Goal: Transaction & Acquisition: Purchase product/service

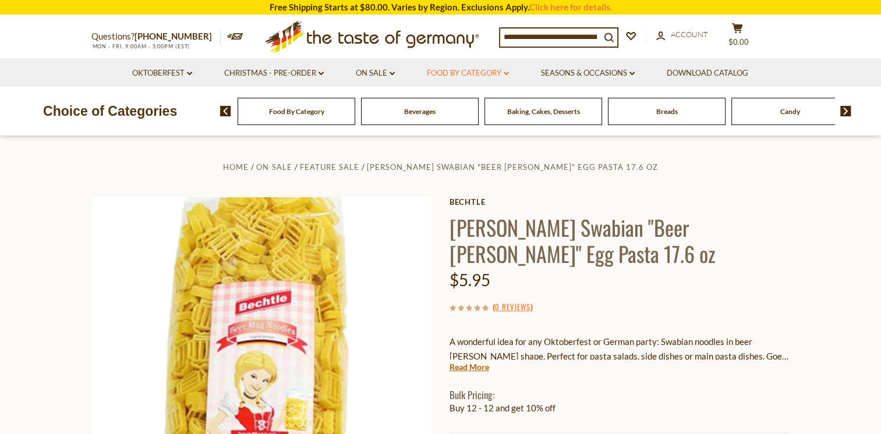
click at [473, 68] on link "Food By Category dropdown_arrow" at bounding box center [468, 73] width 82 height 13
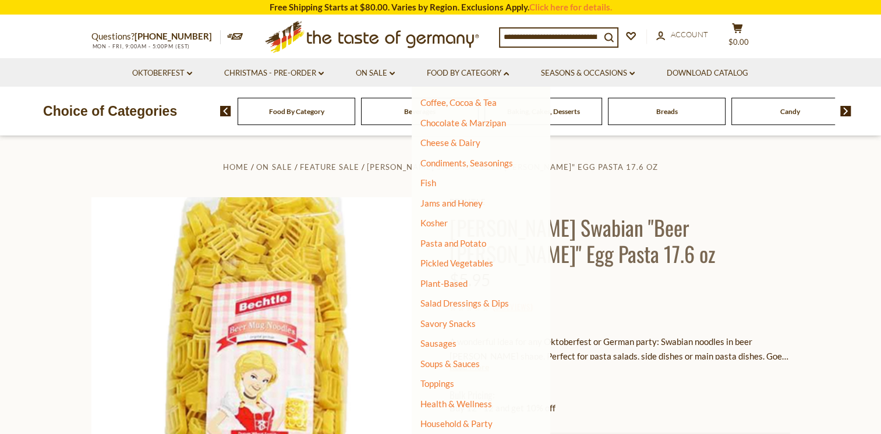
scroll to position [193, 0]
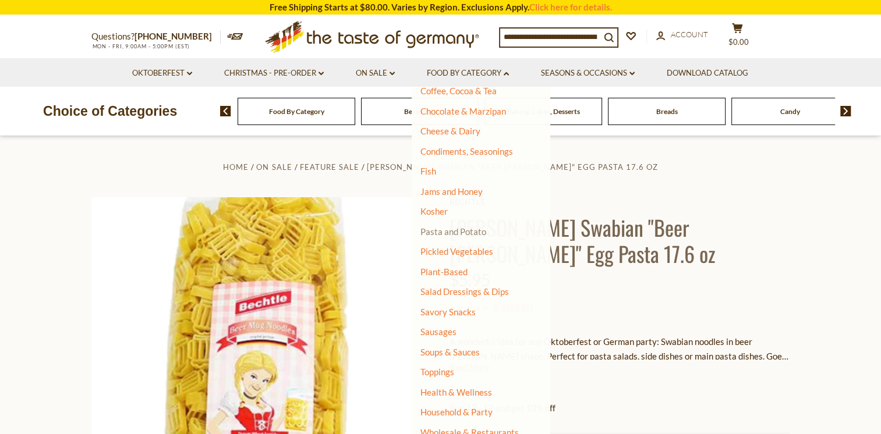
click at [459, 228] on link "Pasta and Potato" at bounding box center [453, 231] width 66 height 10
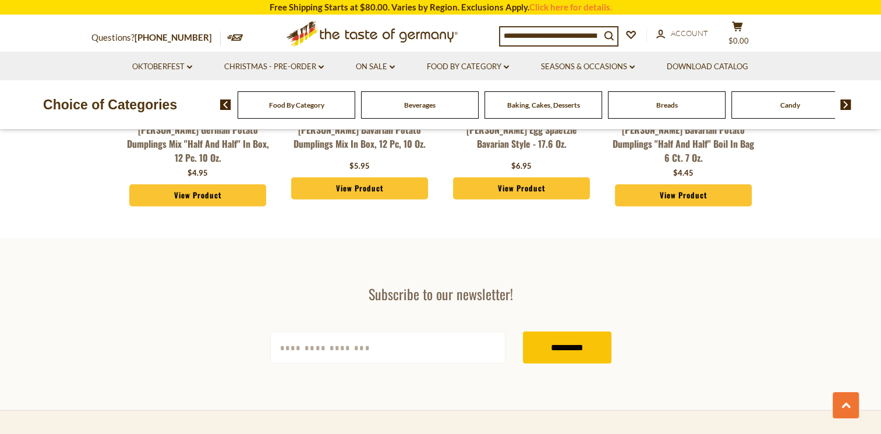
scroll to position [3492, 0]
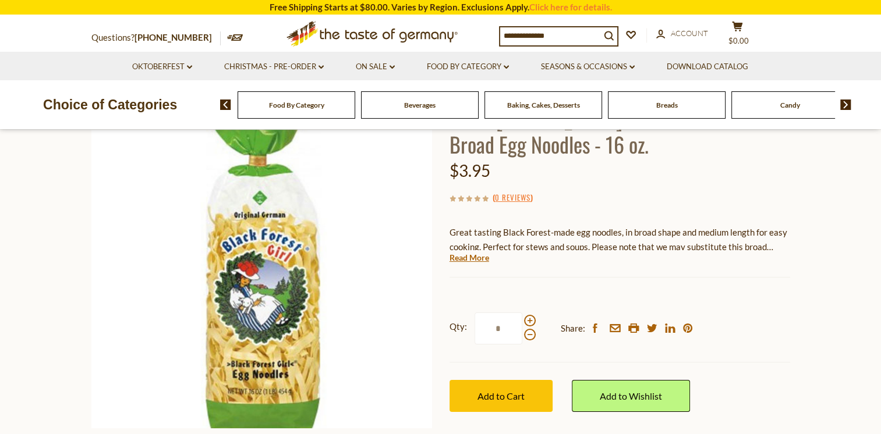
scroll to position [116, 0]
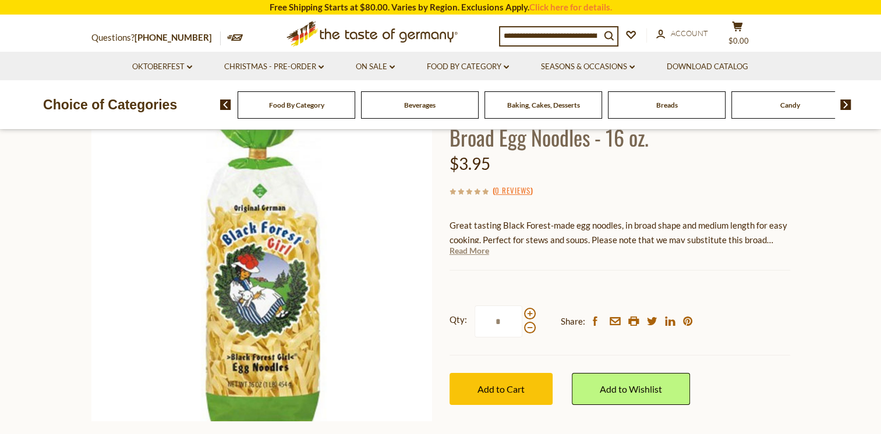
click at [465, 253] on link "Read More" at bounding box center [469, 251] width 40 height 12
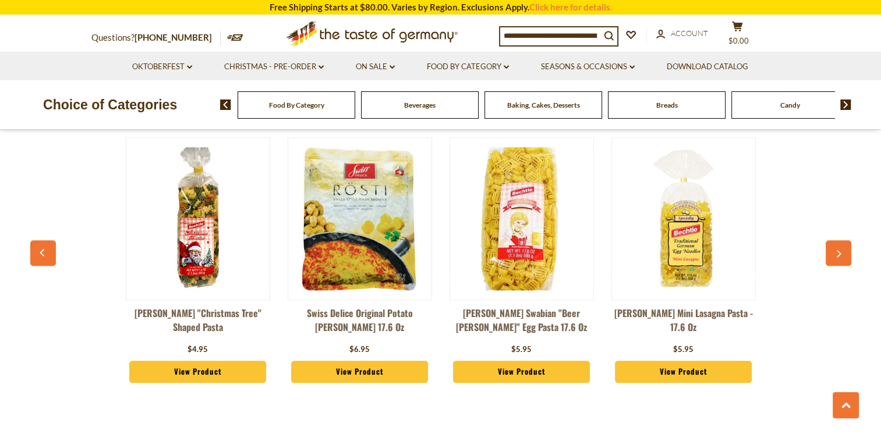
scroll to position [931, 0]
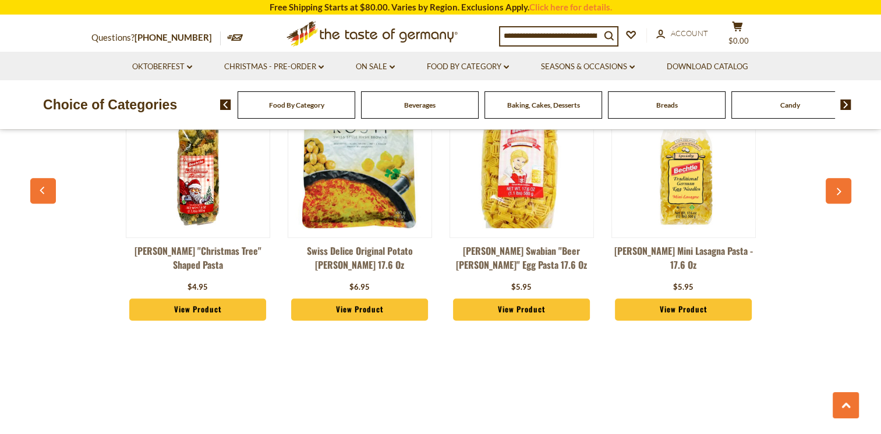
click at [844, 193] on button "button" at bounding box center [838, 191] width 26 height 26
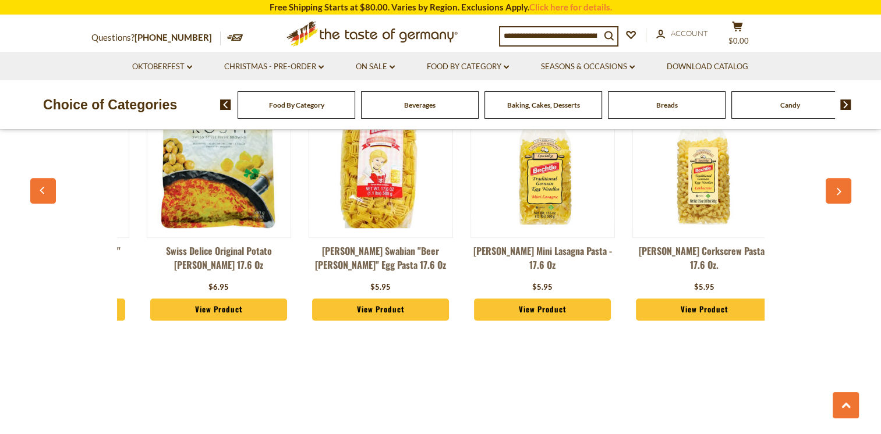
scroll to position [0, 162]
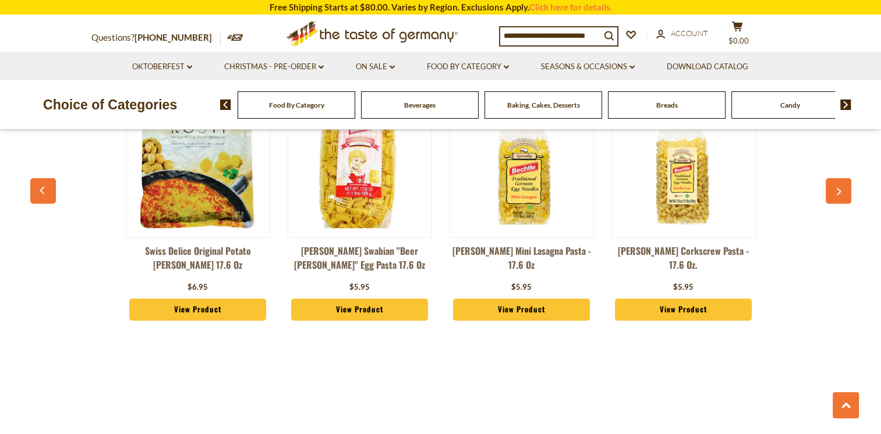
click at [844, 193] on button "button" at bounding box center [838, 191] width 26 height 26
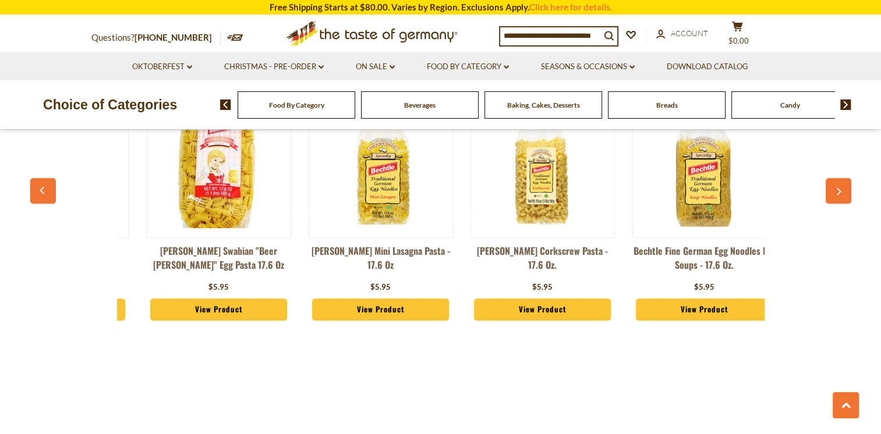
scroll to position [0, 324]
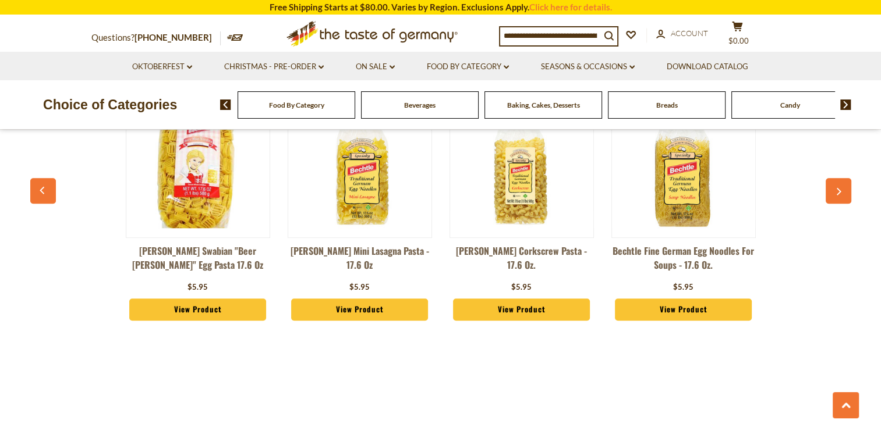
click at [844, 193] on button "button" at bounding box center [838, 191] width 26 height 26
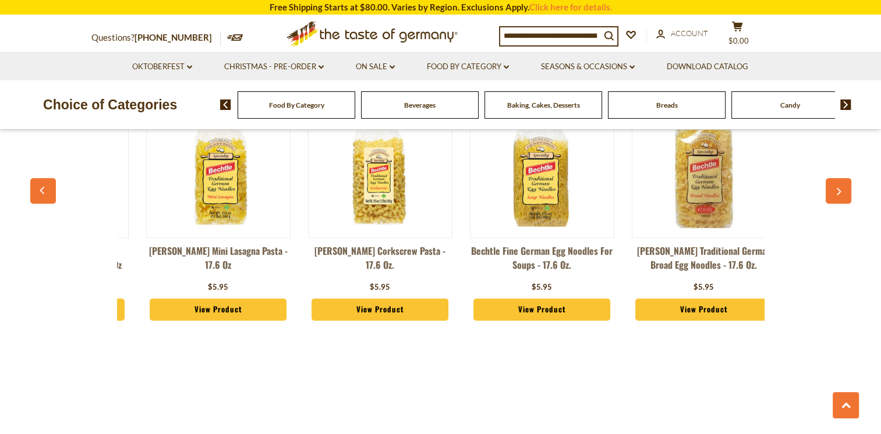
scroll to position [0, 486]
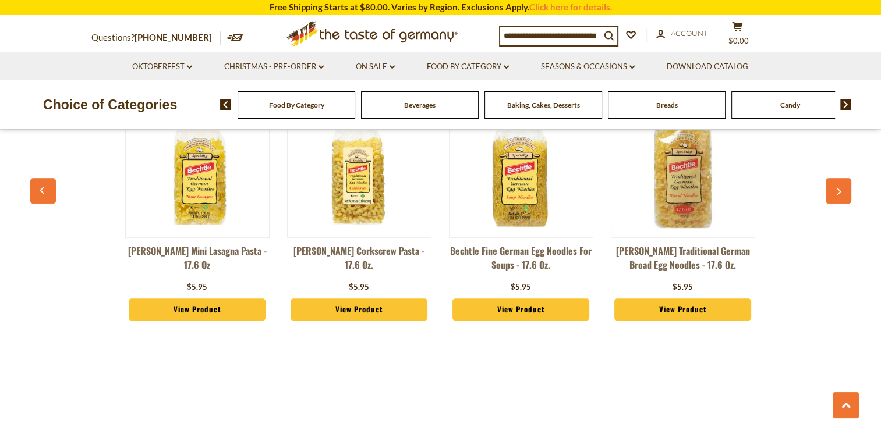
click at [844, 193] on button "button" at bounding box center [838, 191] width 26 height 26
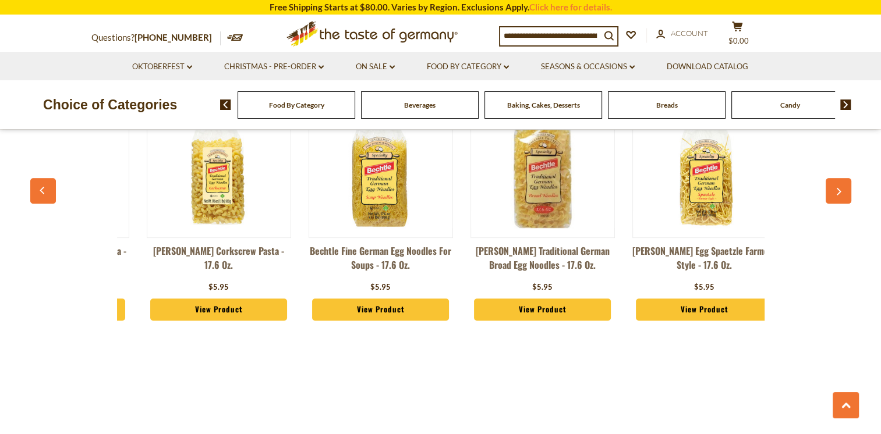
scroll to position [0, 647]
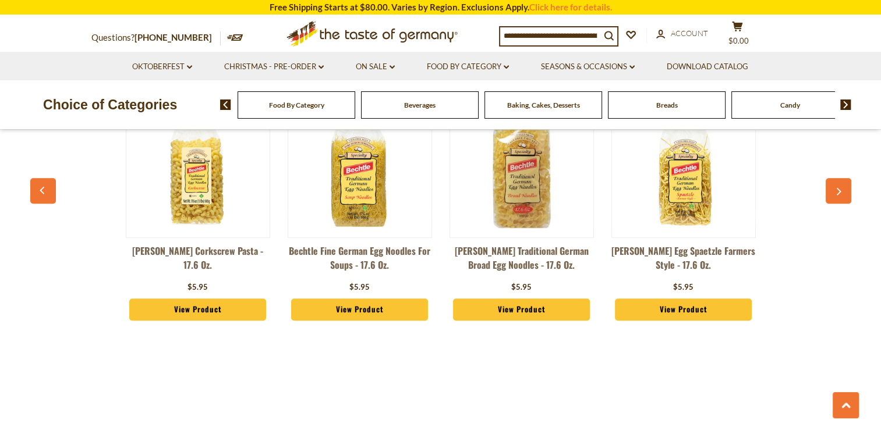
click at [844, 193] on button "button" at bounding box center [838, 191] width 26 height 26
click at [833, 200] on button "button" at bounding box center [838, 191] width 26 height 26
